Goal: Transaction & Acquisition: Purchase product/service

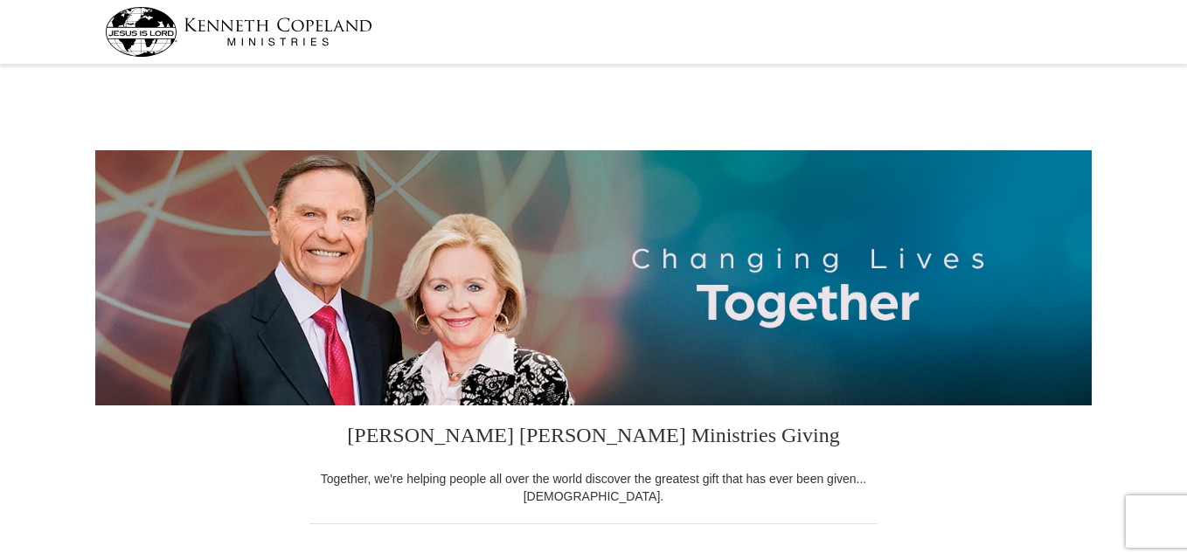
select select "IA"
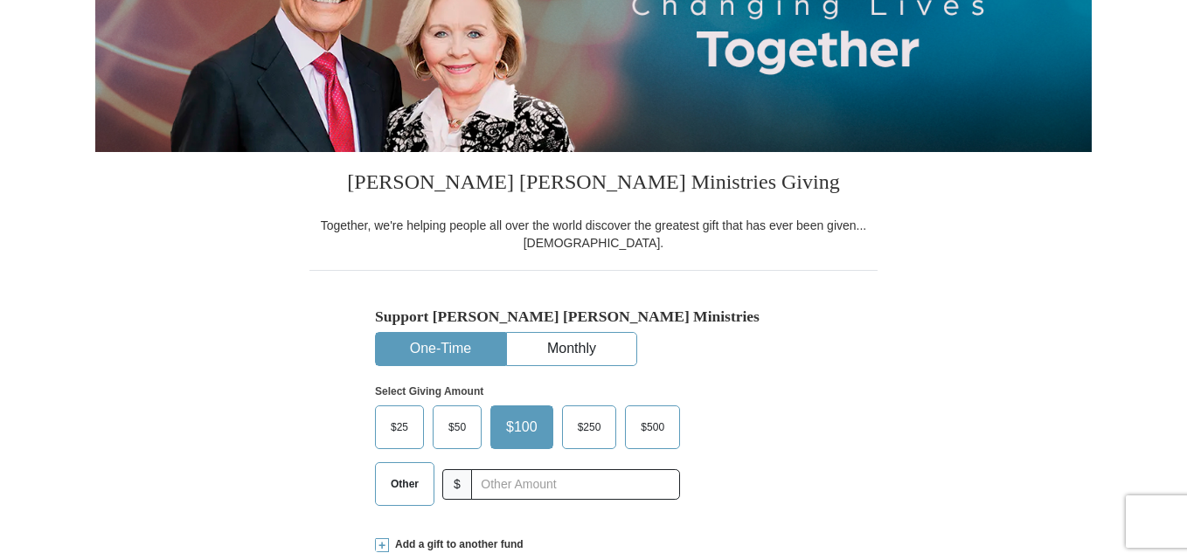
scroll to position [262, 0]
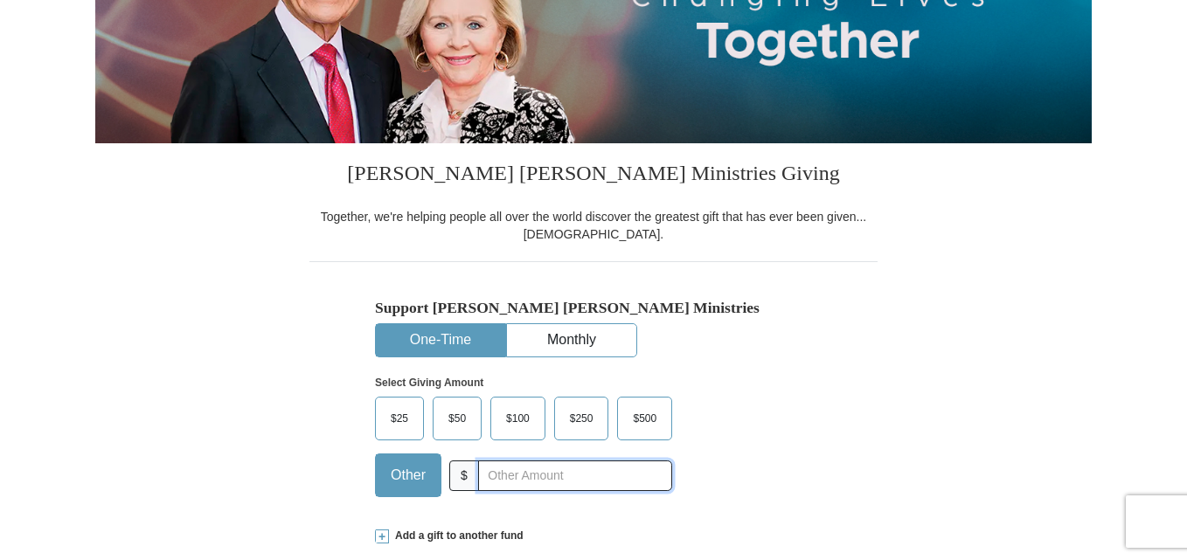
click at [580, 484] on input "text" at bounding box center [575, 476] width 194 height 31
type input "35.00"
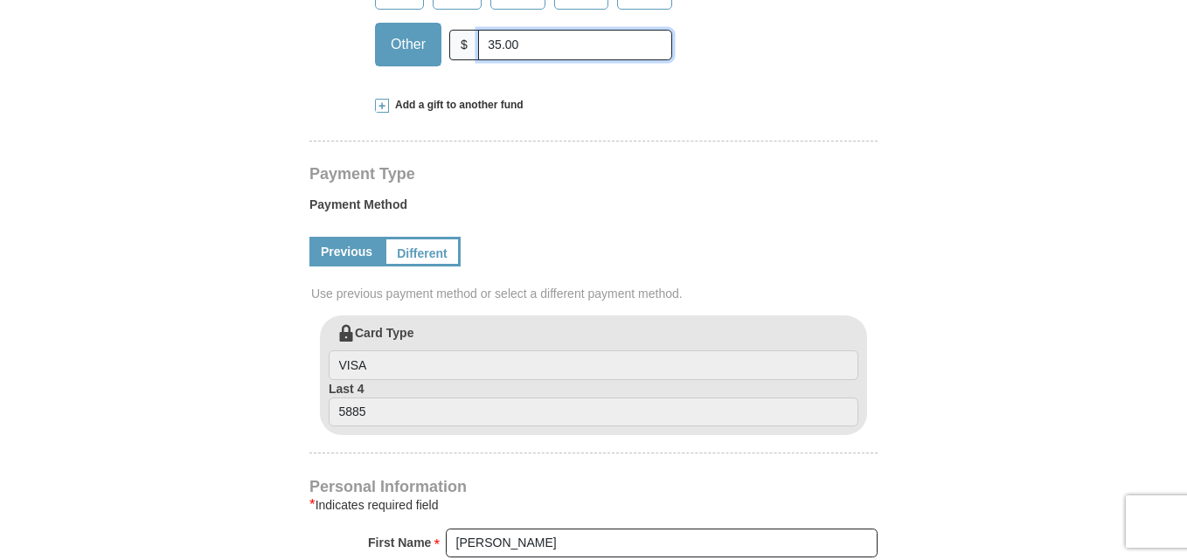
scroll to position [699, 0]
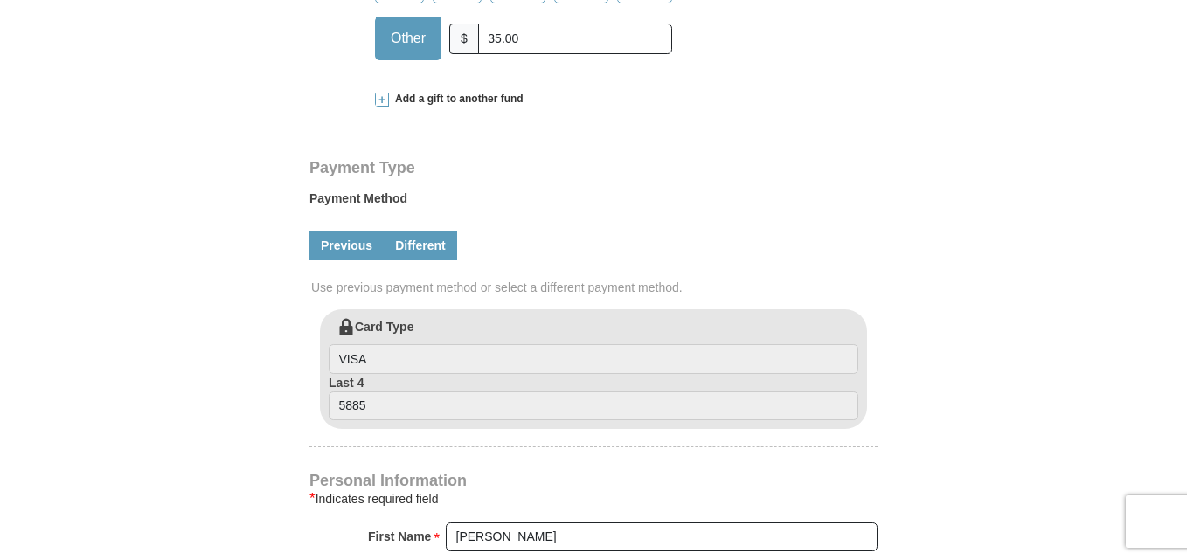
click at [420, 247] on link "Different" at bounding box center [420, 246] width 73 height 30
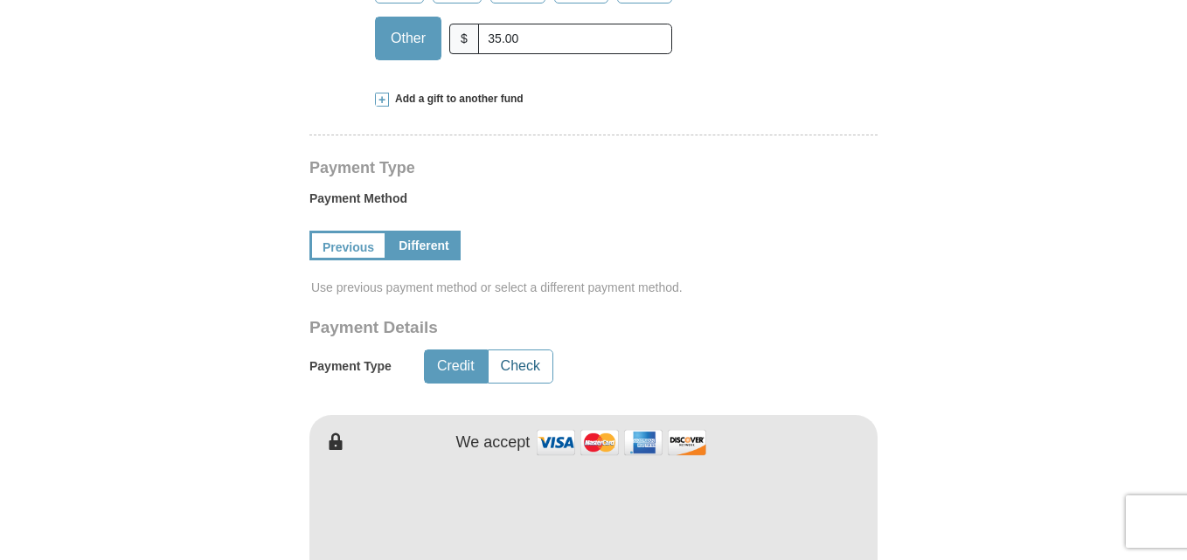
click at [520, 367] on button "Check" at bounding box center [521, 367] width 64 height 32
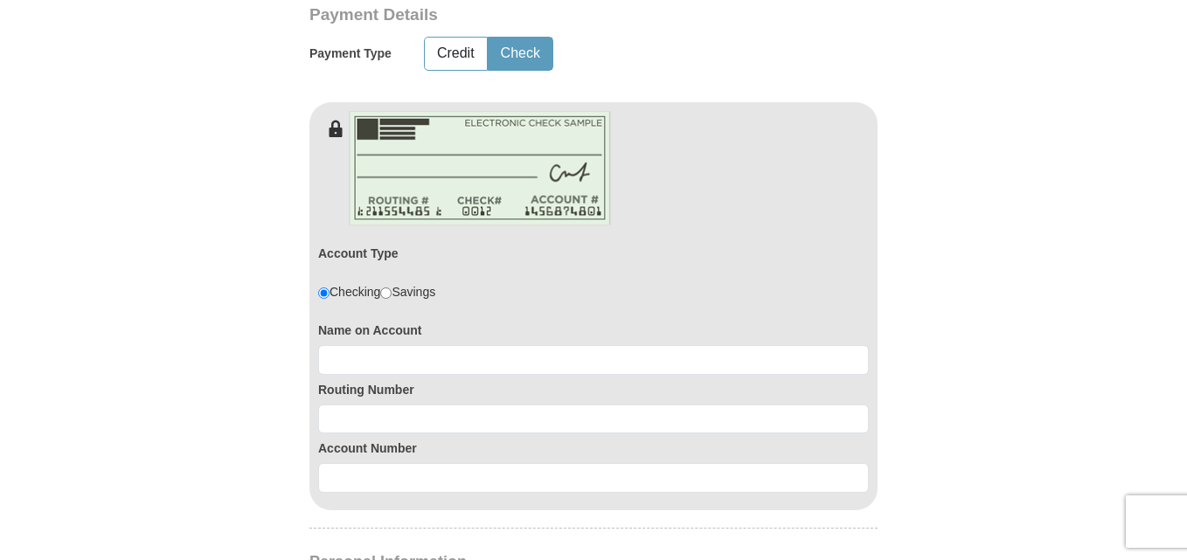
scroll to position [1049, 0]
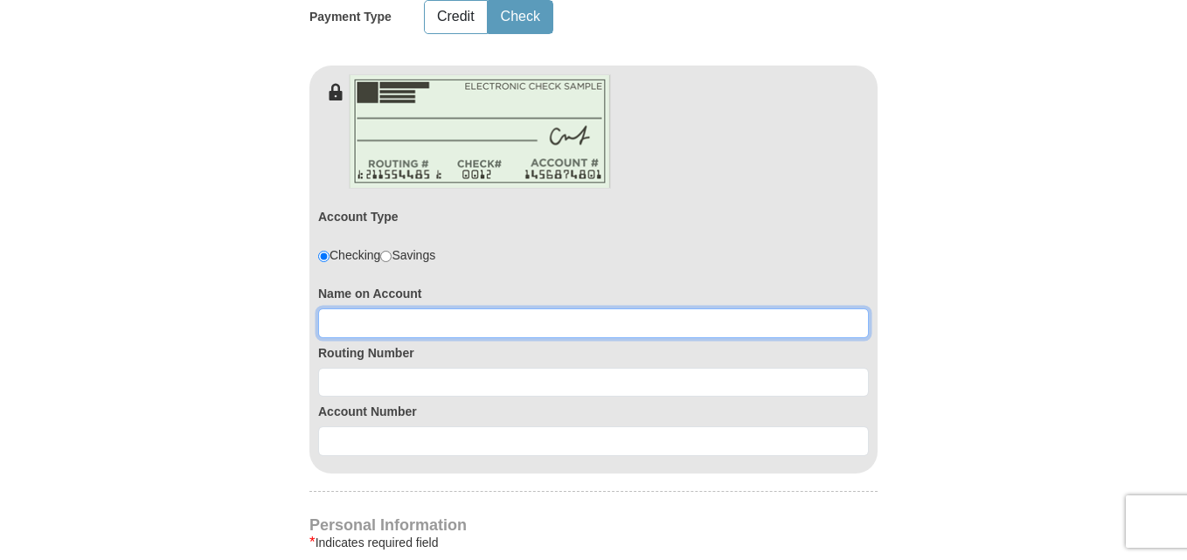
click at [441, 317] on input at bounding box center [593, 324] width 551 height 30
type input "[PERSON_NAME]"
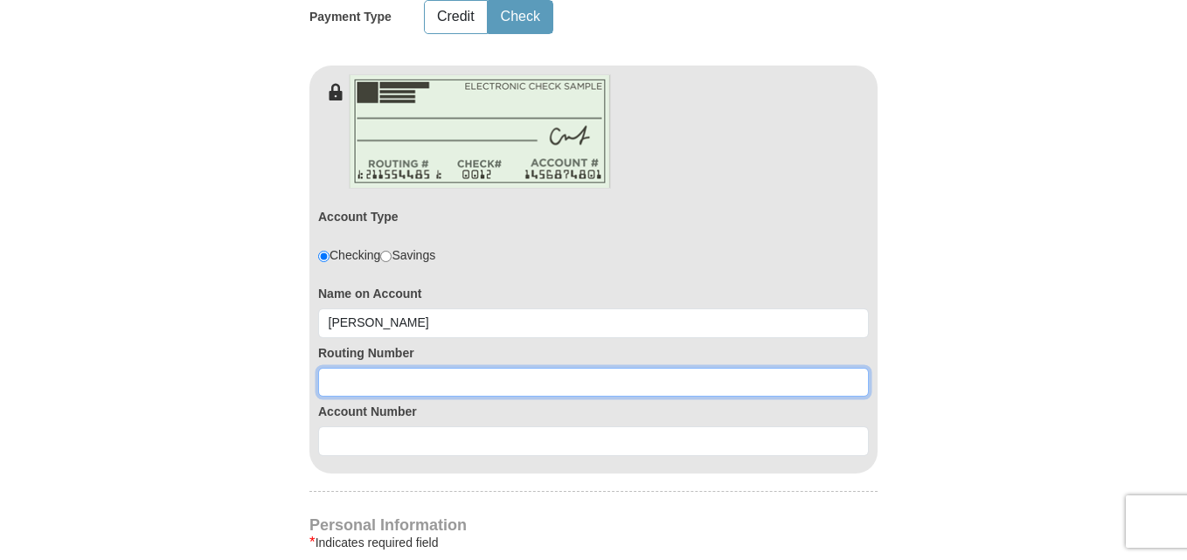
click at [404, 377] on input at bounding box center [593, 383] width 551 height 30
type input "073910745"
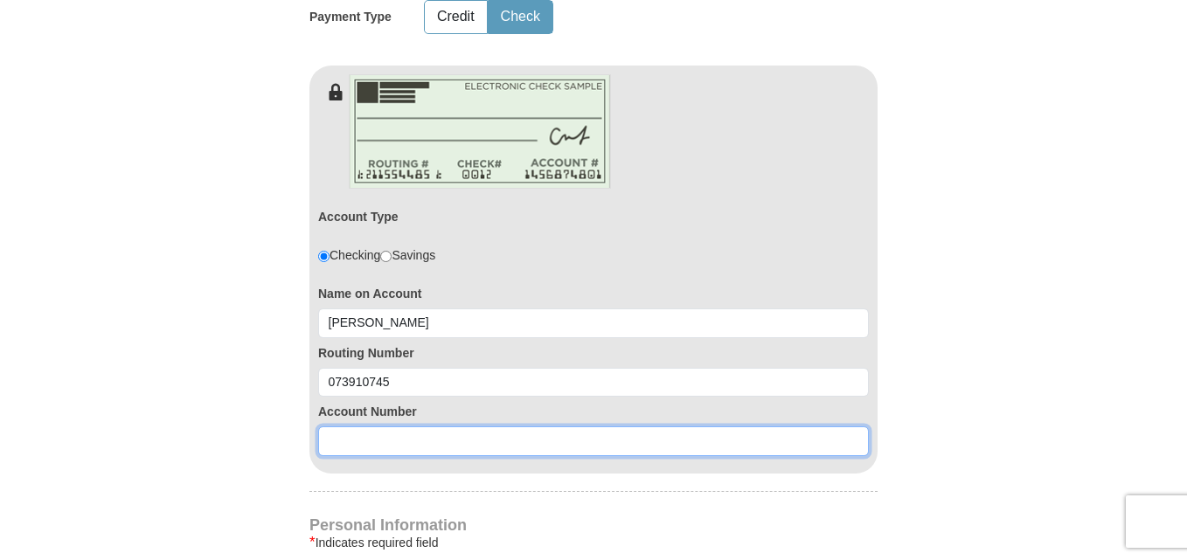
click at [472, 445] on input at bounding box center [593, 442] width 551 height 30
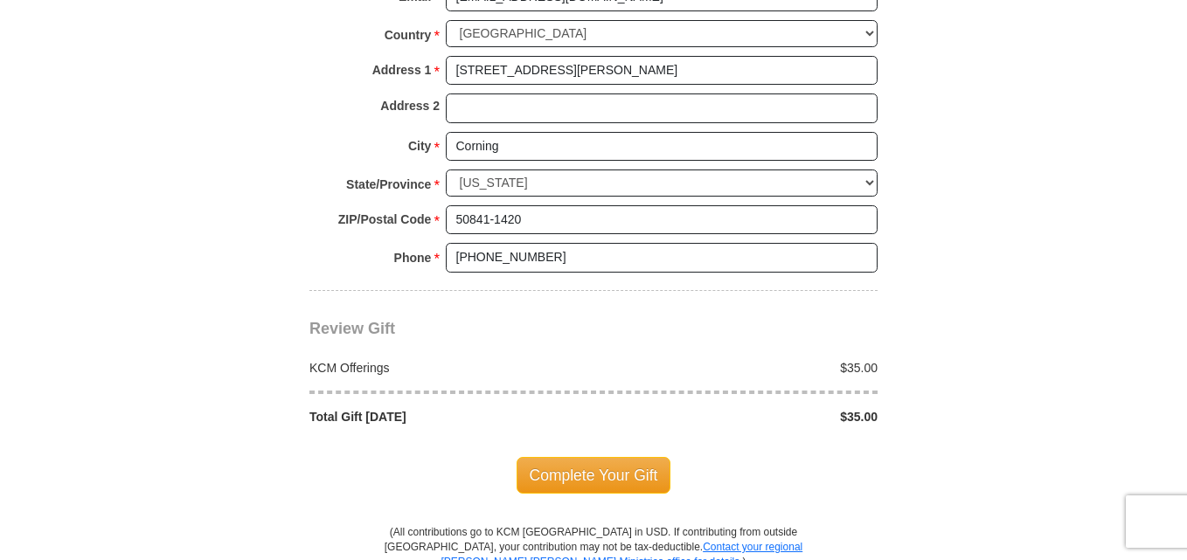
scroll to position [1748, 0]
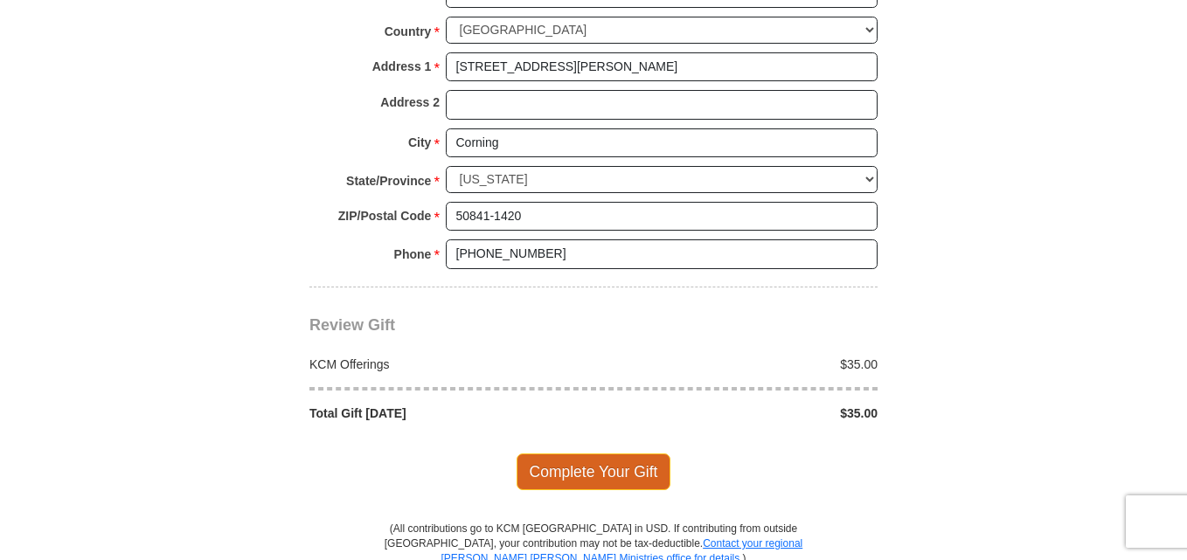
type input "1031228"
click at [608, 475] on span "Complete Your Gift" at bounding box center [594, 472] width 155 height 37
